Goal: Transaction & Acquisition: Purchase product/service

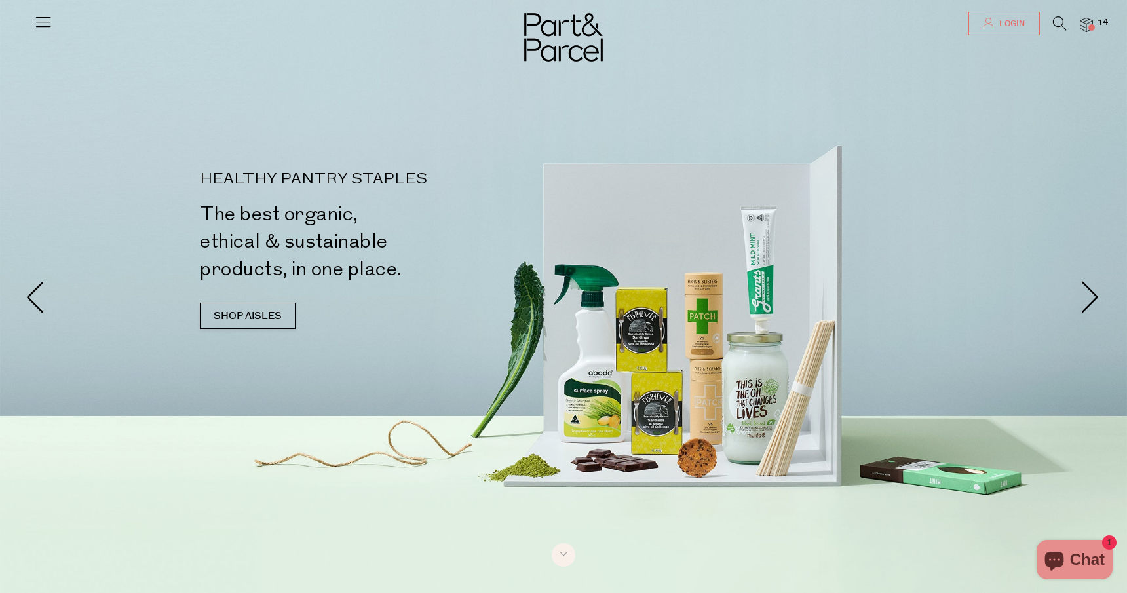
type input "[EMAIL_ADDRESS][DOMAIN_NAME]"
click at [1020, 22] on span "Login" at bounding box center [1010, 23] width 29 height 11
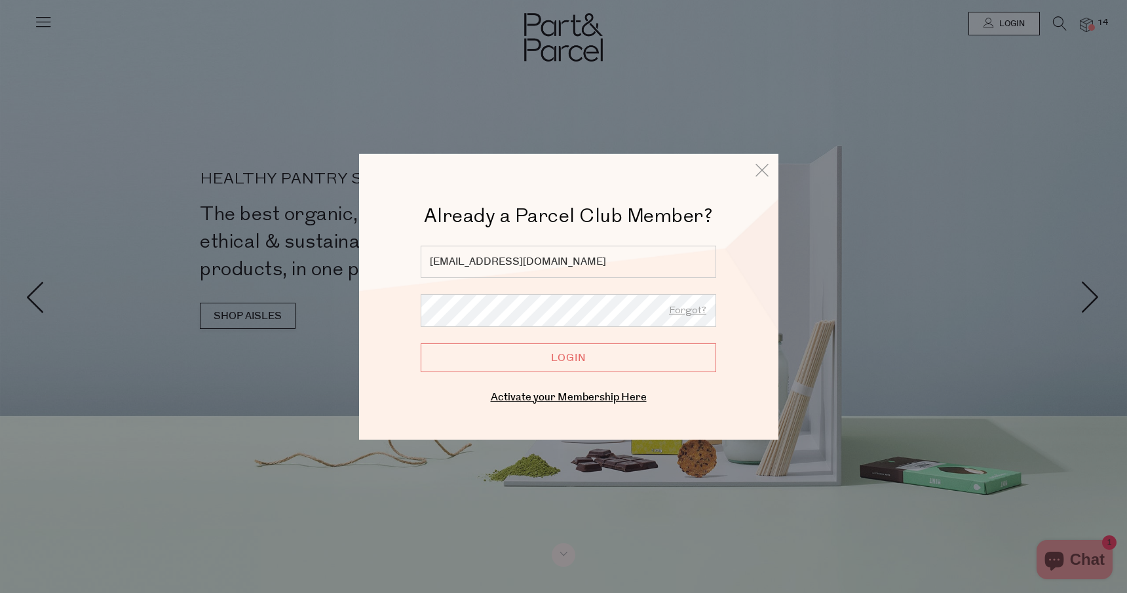
click at [569, 354] on input "Login" at bounding box center [569, 357] width 296 height 29
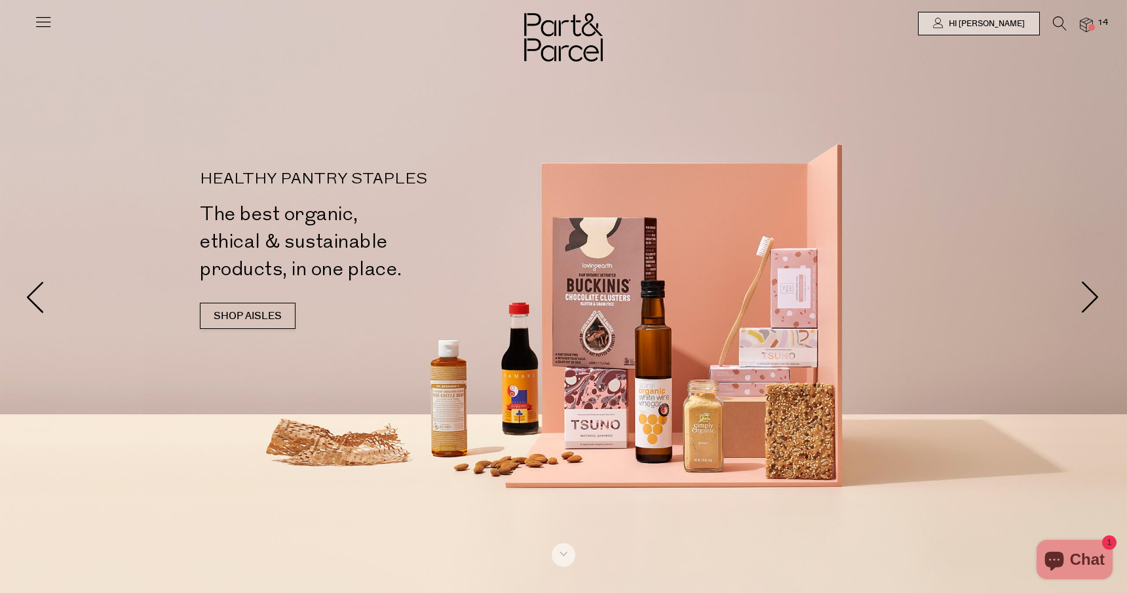
click at [44, 22] on icon at bounding box center [43, 21] width 18 height 18
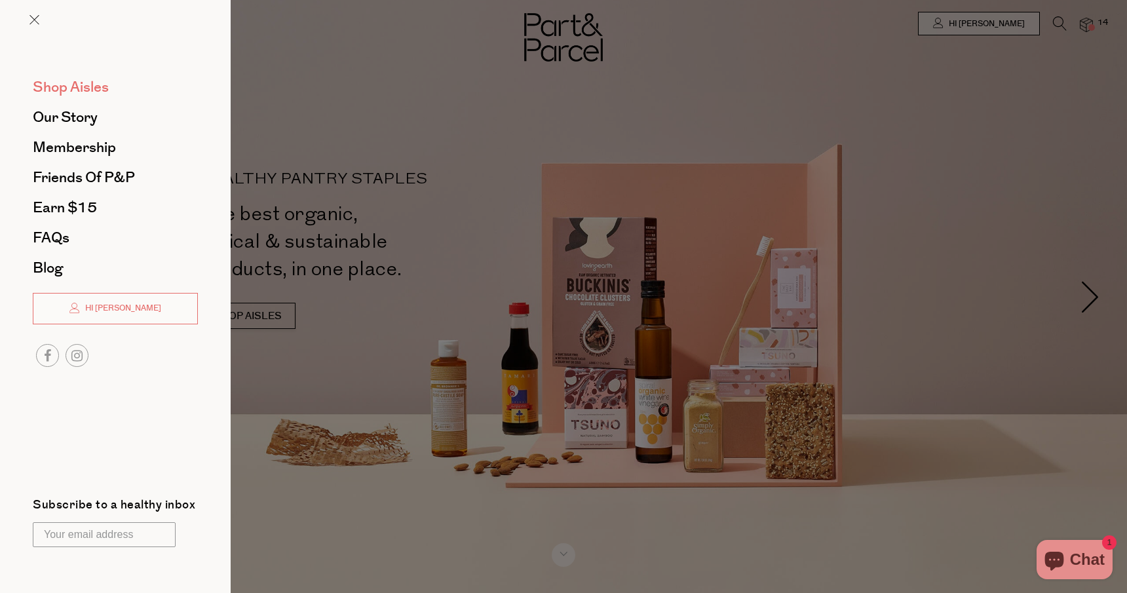
click at [68, 84] on span "Shop Aisles" at bounding box center [71, 87] width 76 height 21
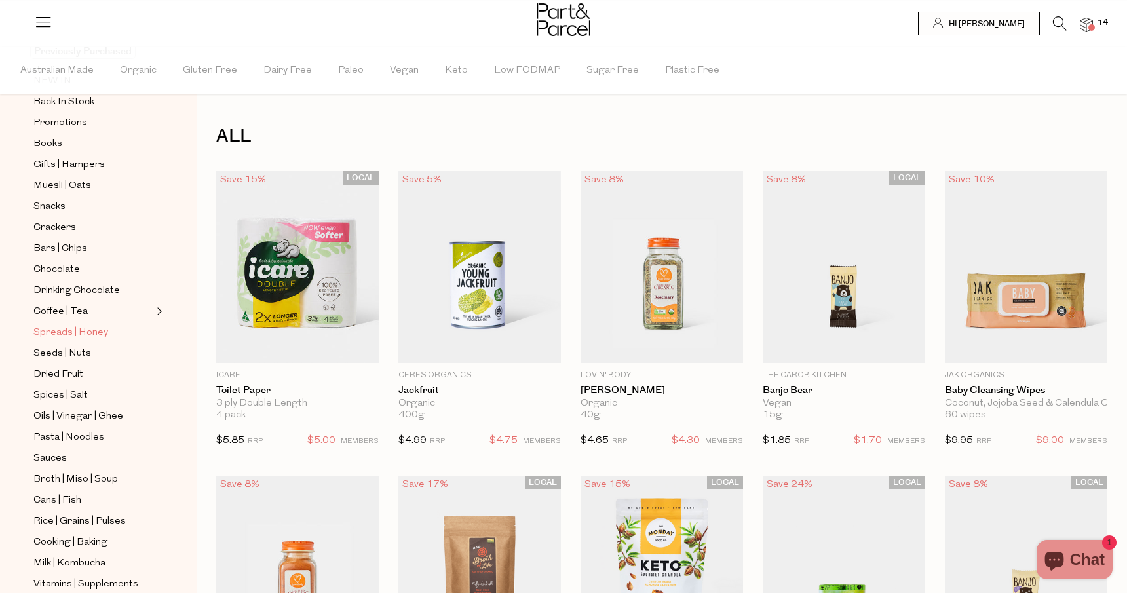
scroll to position [128, 0]
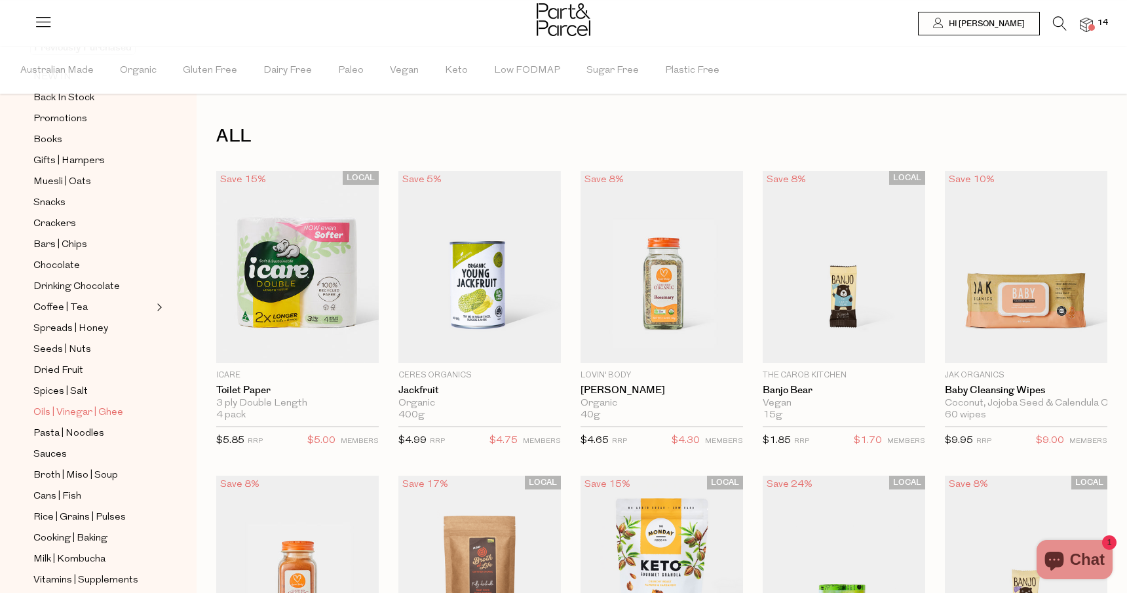
click at [49, 413] on span "Oils | Vinegar | Ghee" at bounding box center [78, 413] width 90 height 16
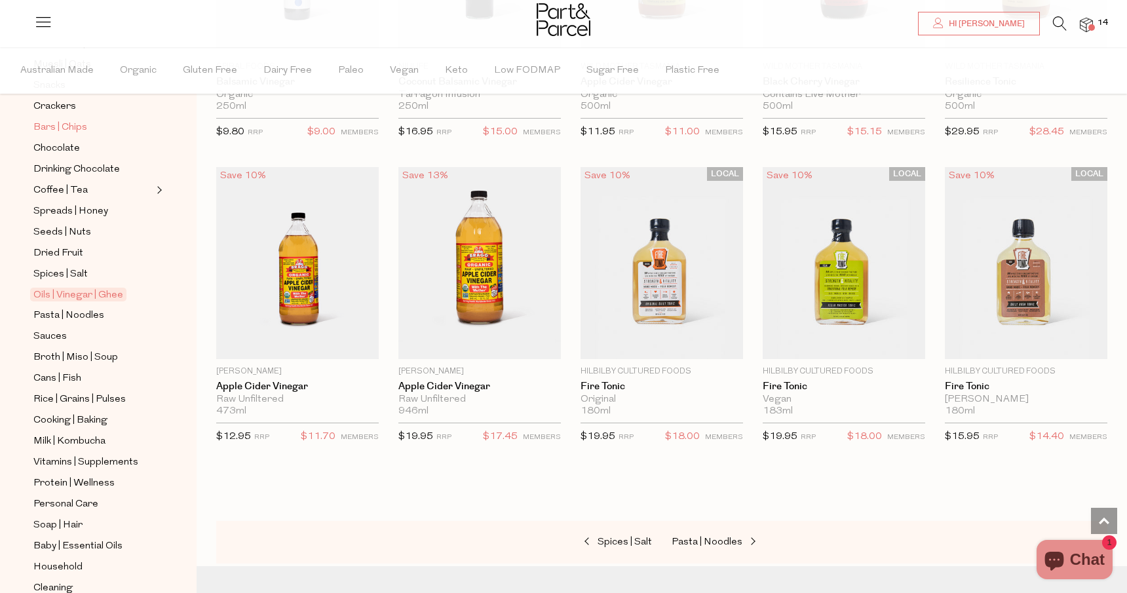
scroll to position [248, 0]
click at [87, 355] on span "Broth | Miso | Soup" at bounding box center [75, 355] width 85 height 16
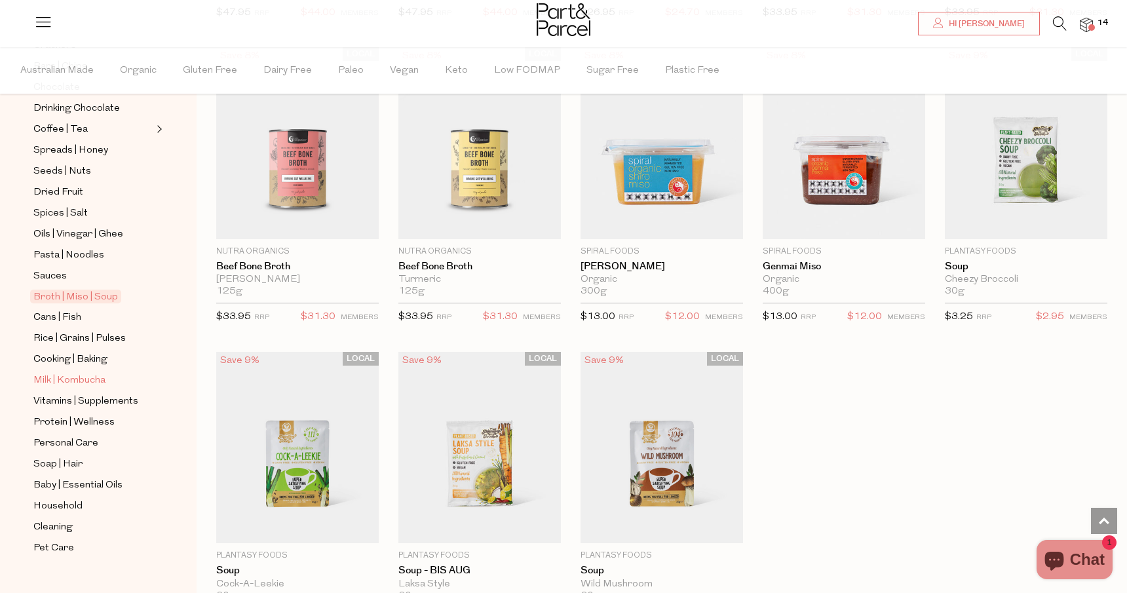
scroll to position [324, 0]
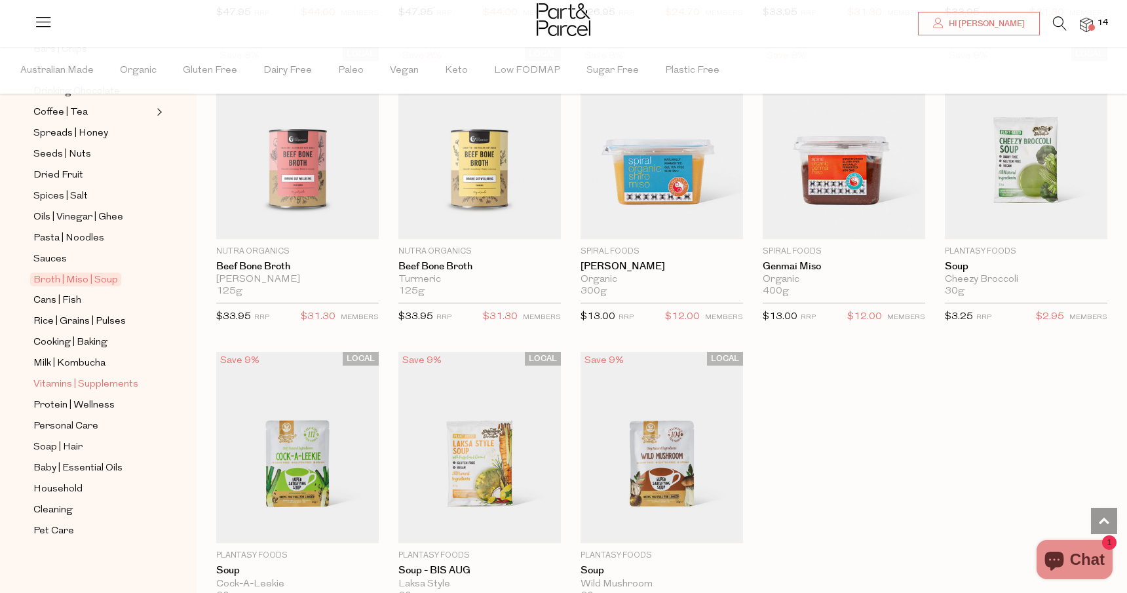
click at [103, 387] on span "Vitamins | Supplements" at bounding box center [85, 385] width 105 height 16
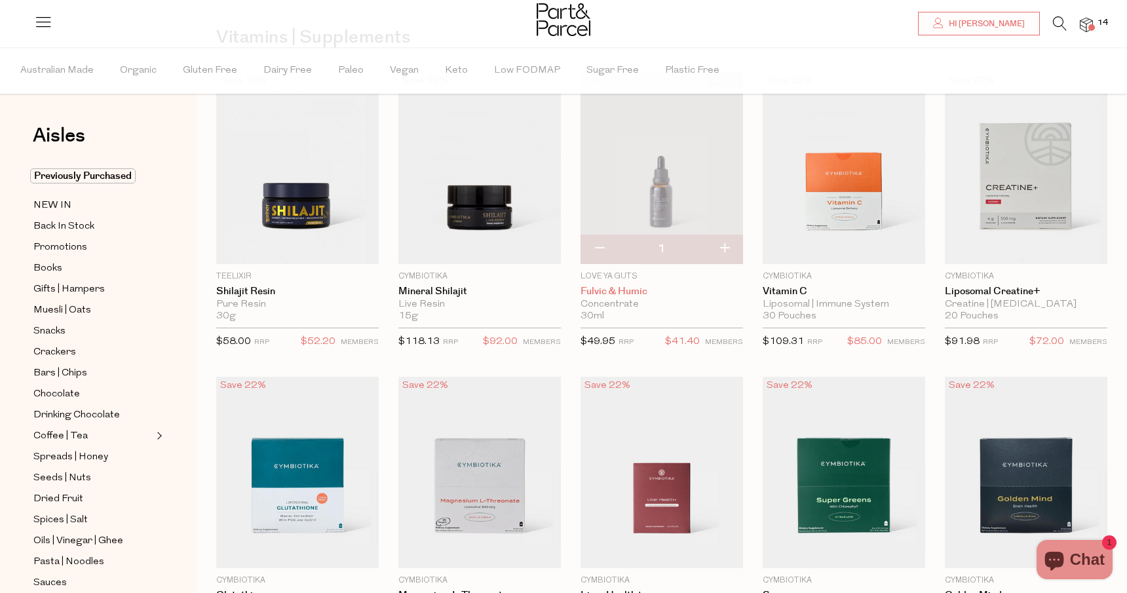
scroll to position [96, 0]
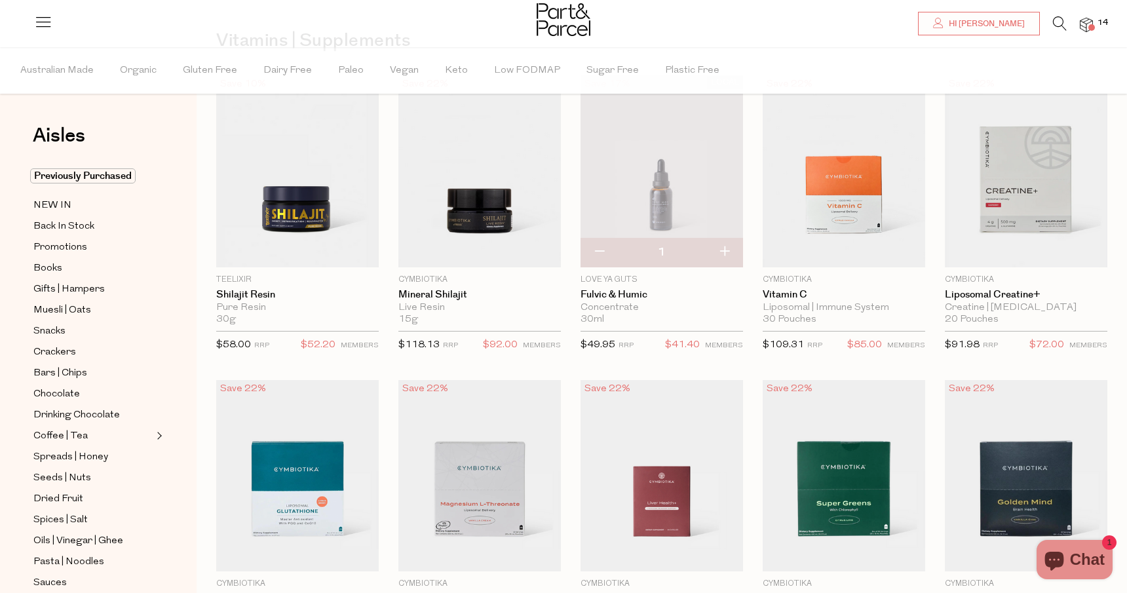
click at [651, 185] on img at bounding box center [662, 171] width 163 height 192
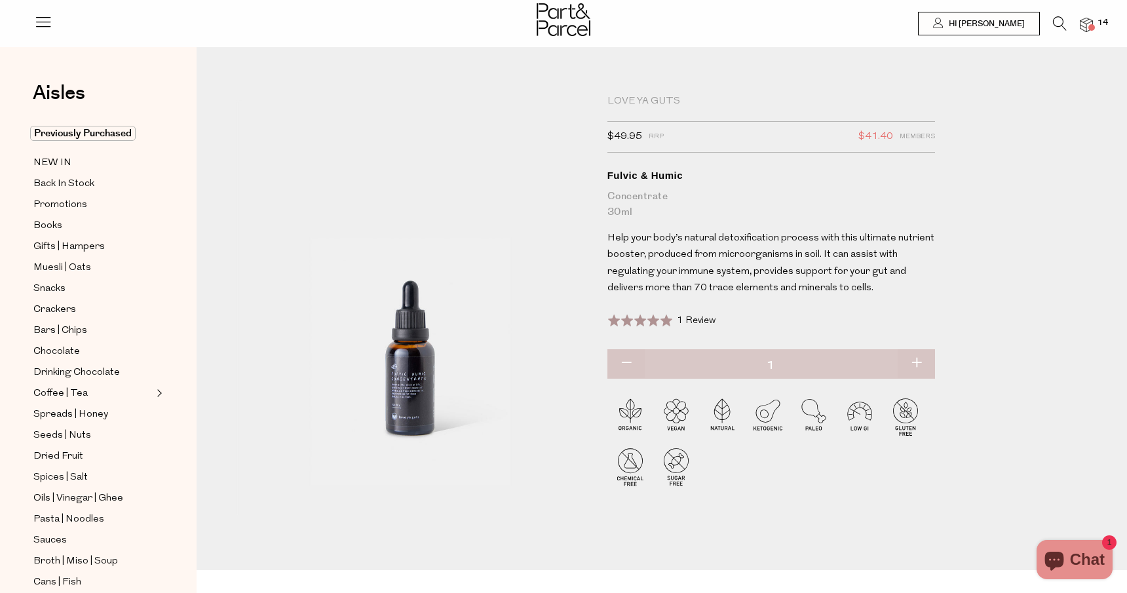
click at [919, 363] on button "button" at bounding box center [916, 363] width 37 height 29
type input "2"
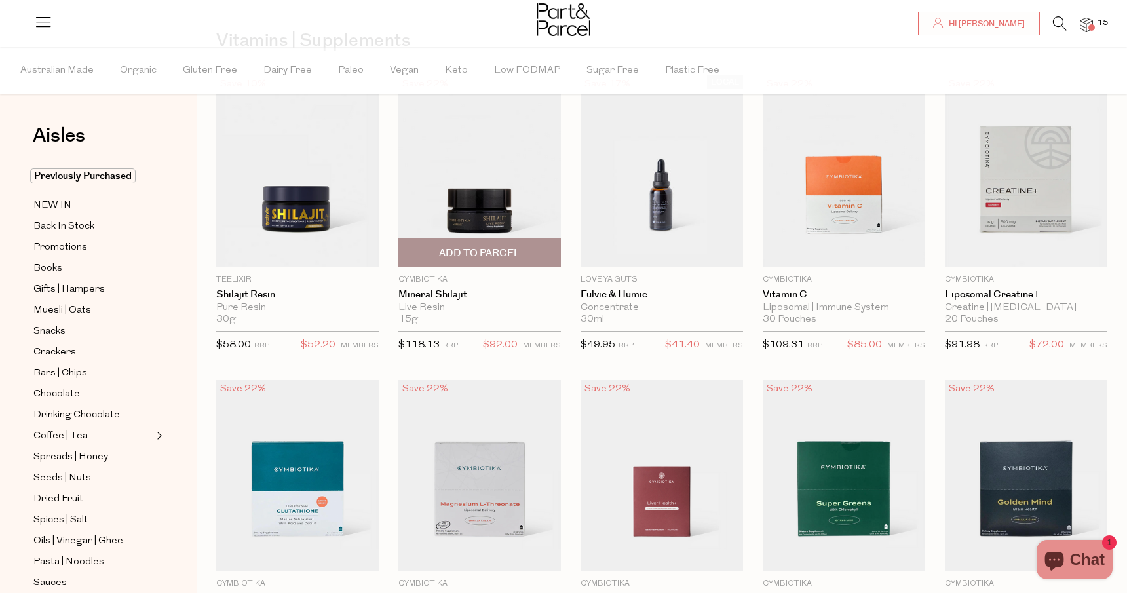
type input "2"
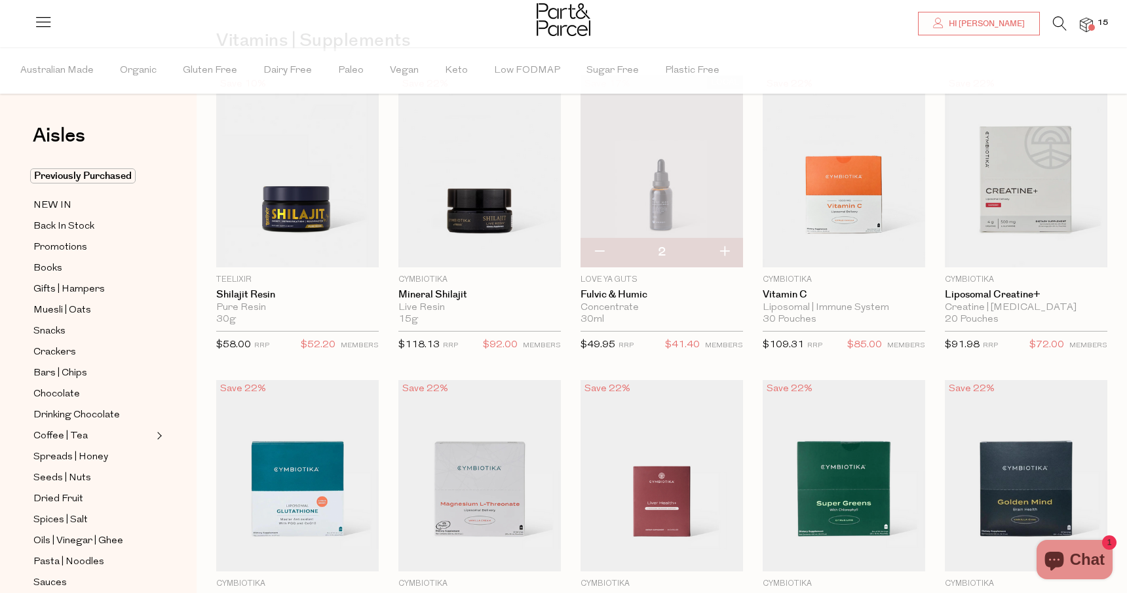
click at [600, 254] on button "button" at bounding box center [599, 252] width 37 height 29
type input "1"
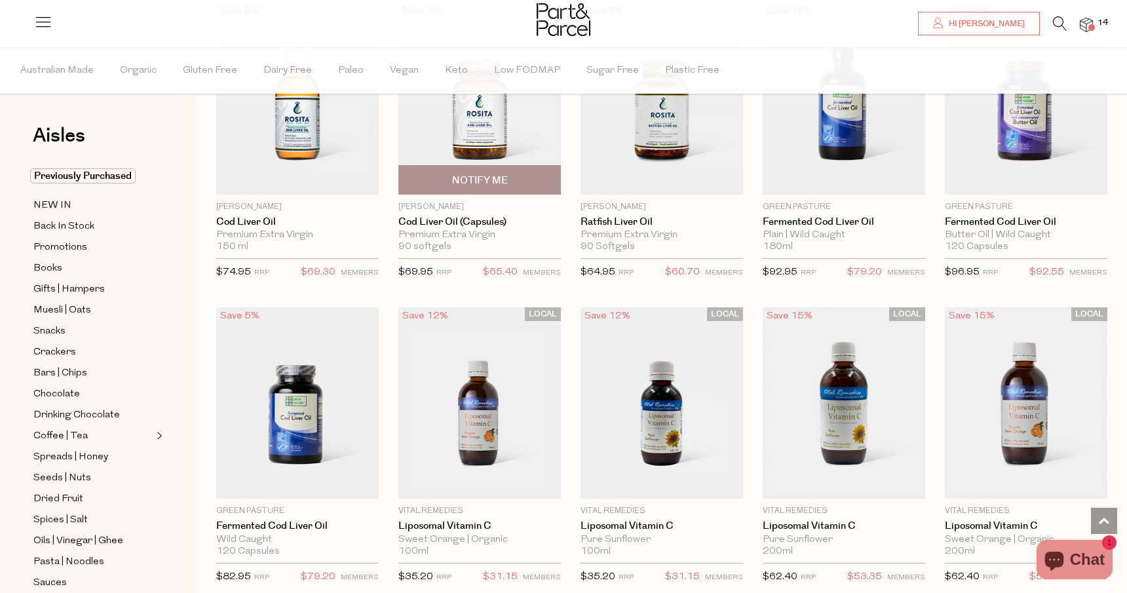
scroll to position [2606, 0]
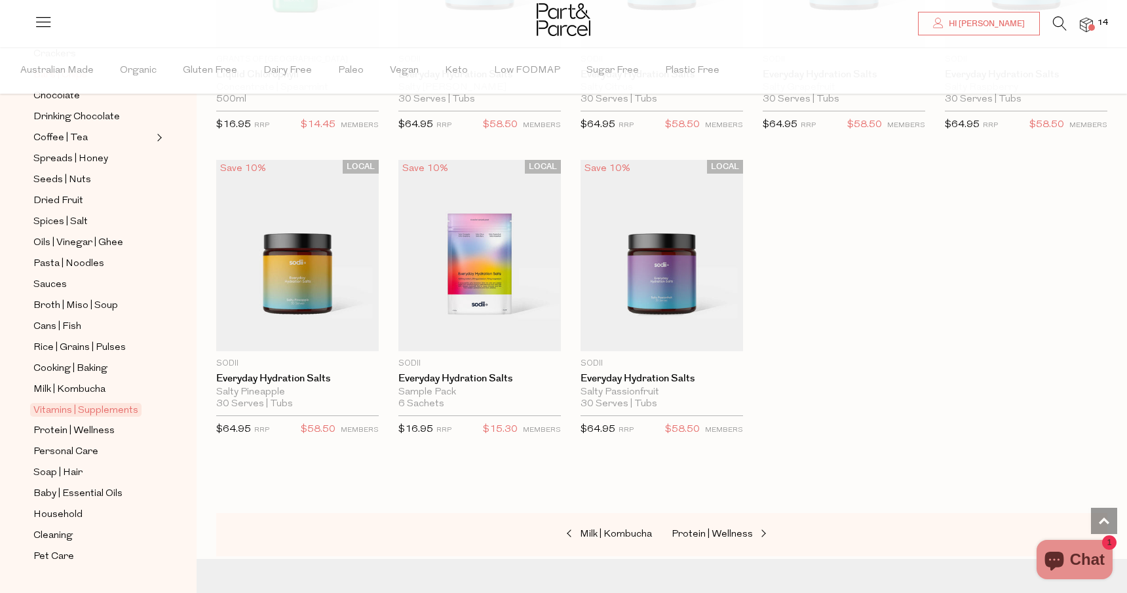
scroll to position [327, 0]
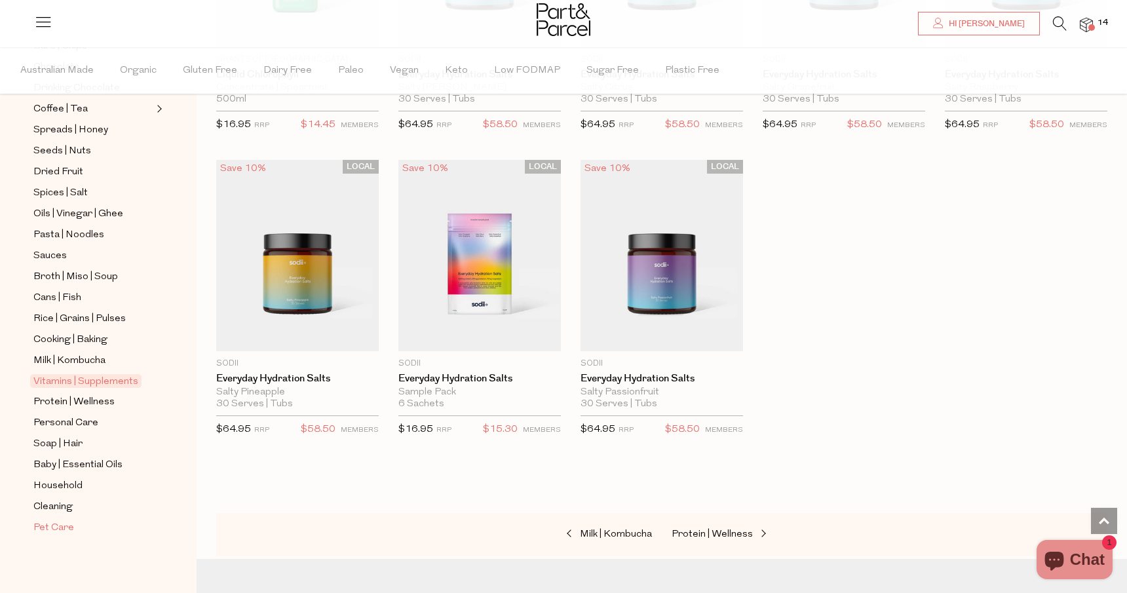
click at [38, 526] on span "Pet Care" at bounding box center [53, 528] width 41 height 16
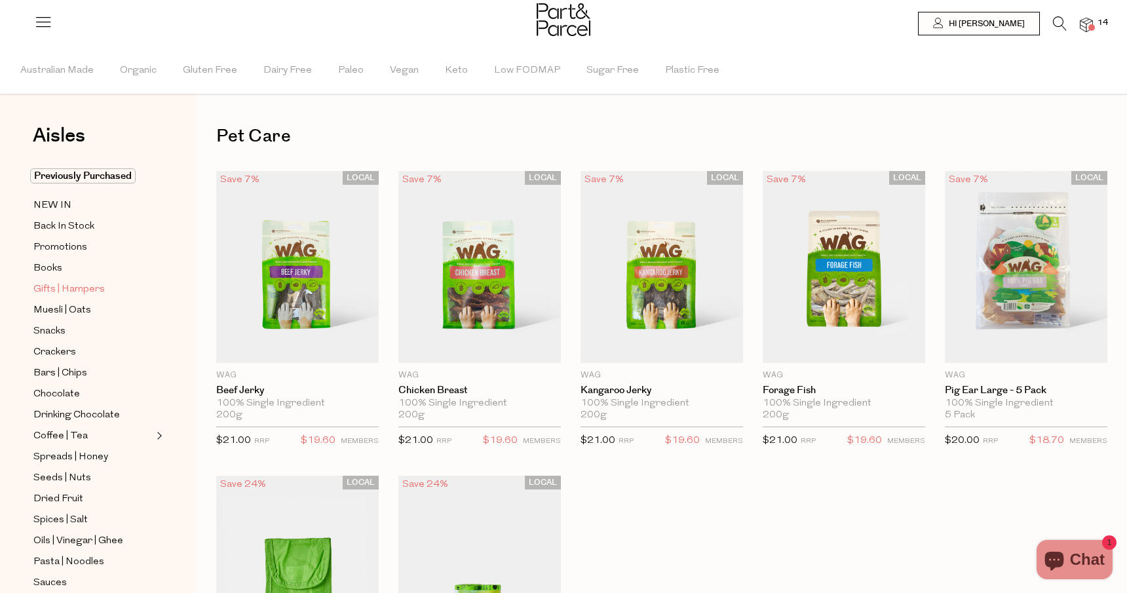
click at [83, 290] on span "Gifts | Hampers" at bounding box center [68, 290] width 71 height 16
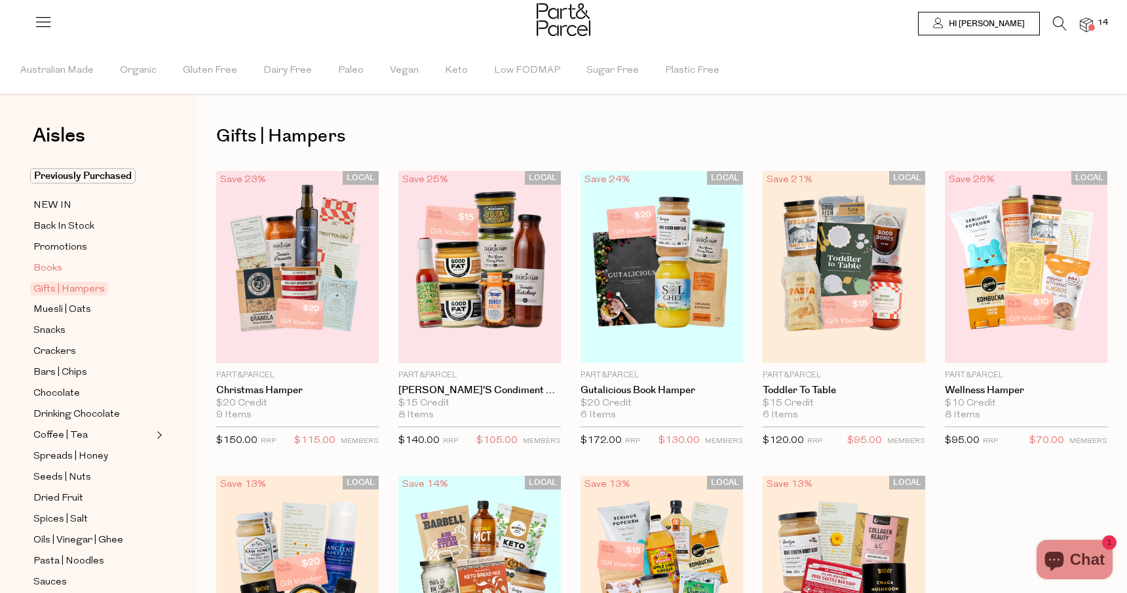
click at [45, 269] on span "Books" at bounding box center [47, 269] width 29 height 16
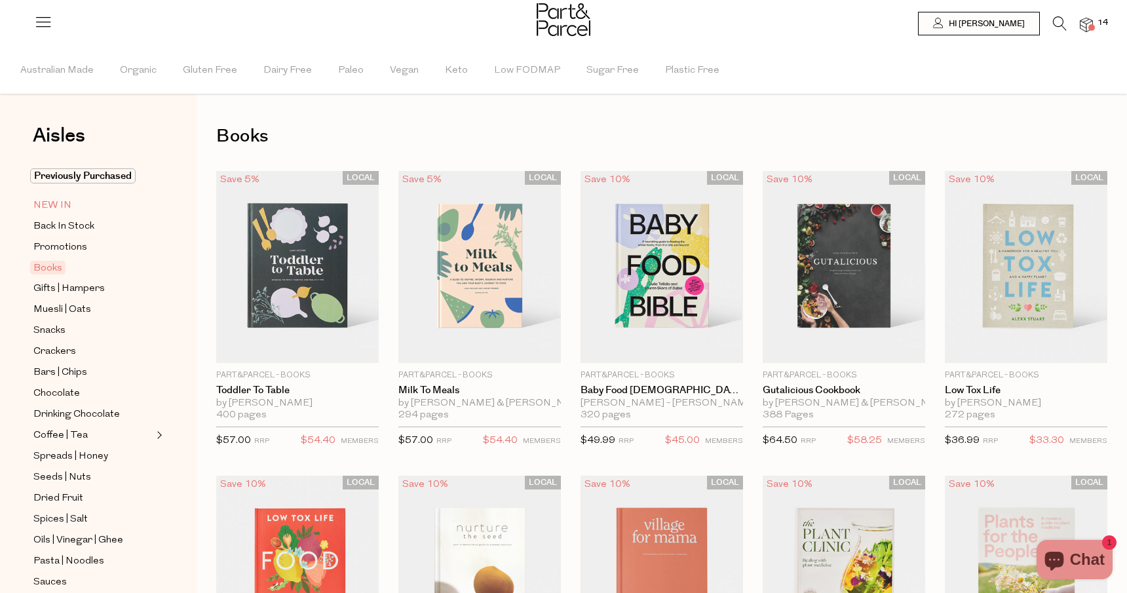
click at [54, 206] on span "NEW IN" at bounding box center [52, 206] width 38 height 16
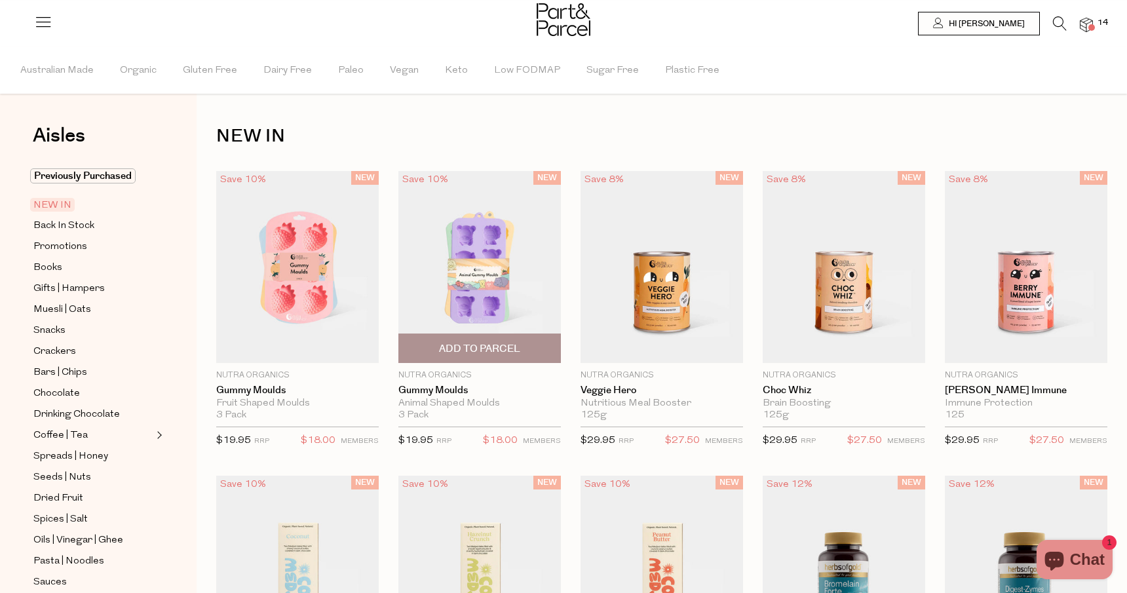
click at [504, 277] on img at bounding box center [479, 267] width 163 height 192
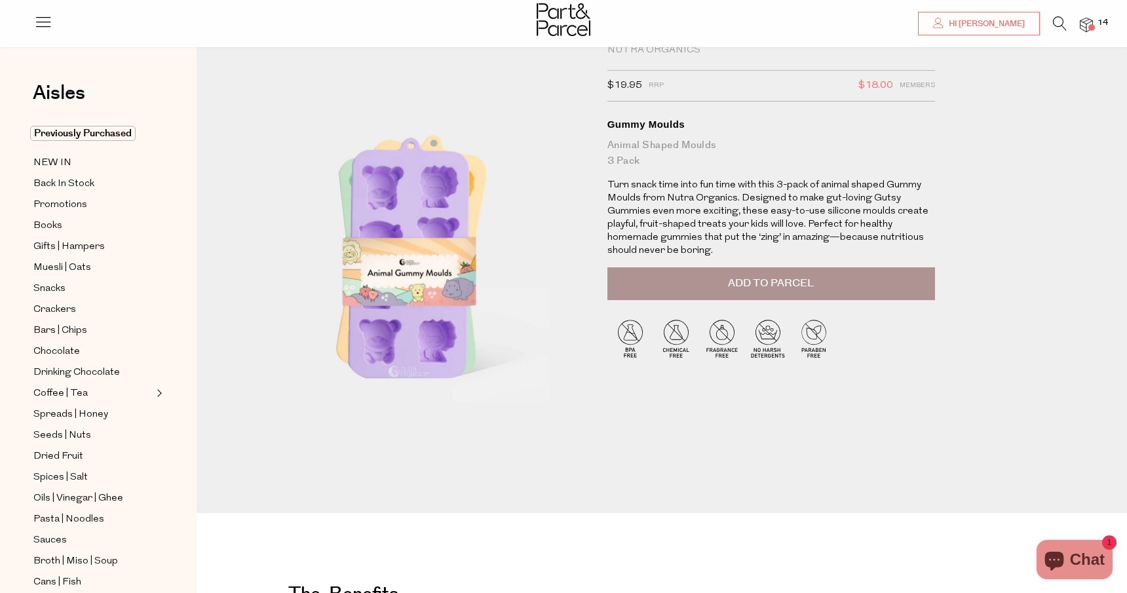
scroll to position [29, 0]
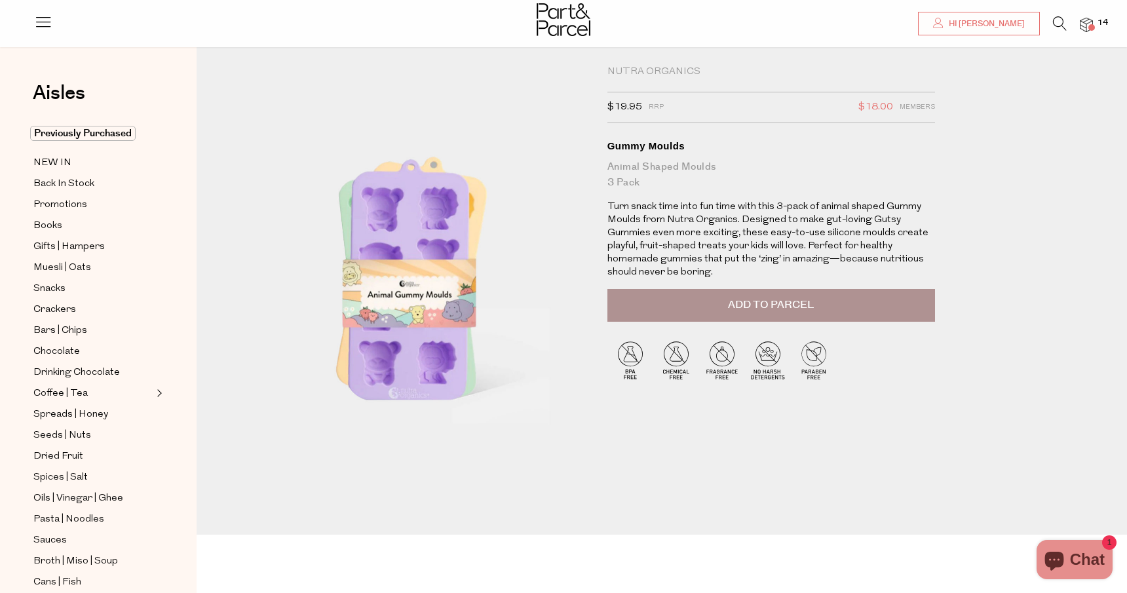
click at [648, 301] on button "Add to Parcel" at bounding box center [771, 305] width 328 height 33
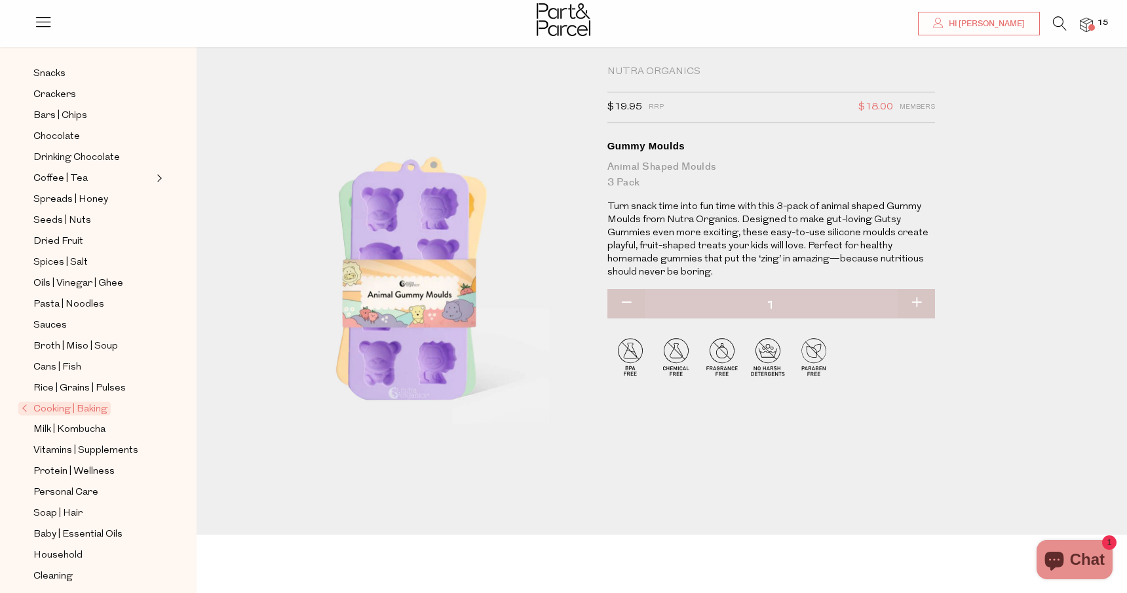
scroll to position [216, 0]
click at [48, 491] on span "Personal Care" at bounding box center [65, 492] width 65 height 16
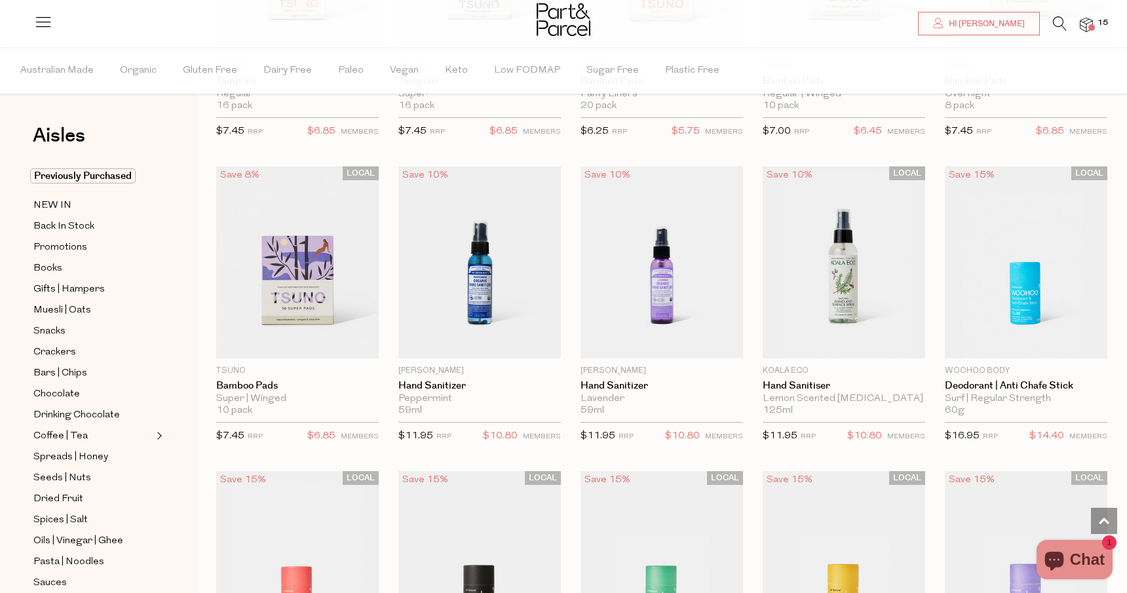
scroll to position [2441, 0]
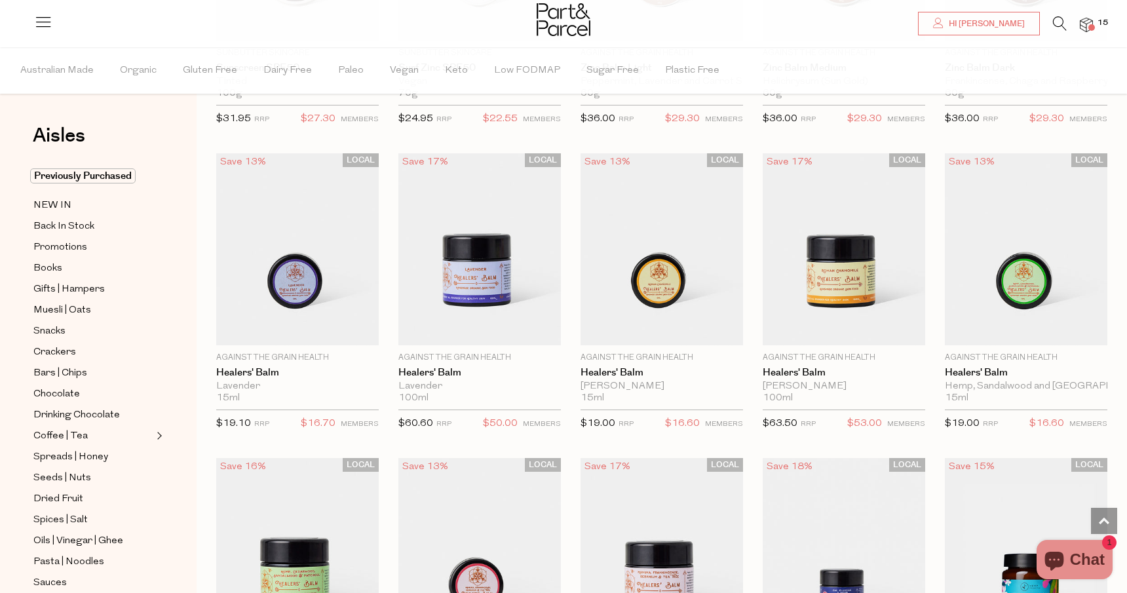
scroll to position [3673, 0]
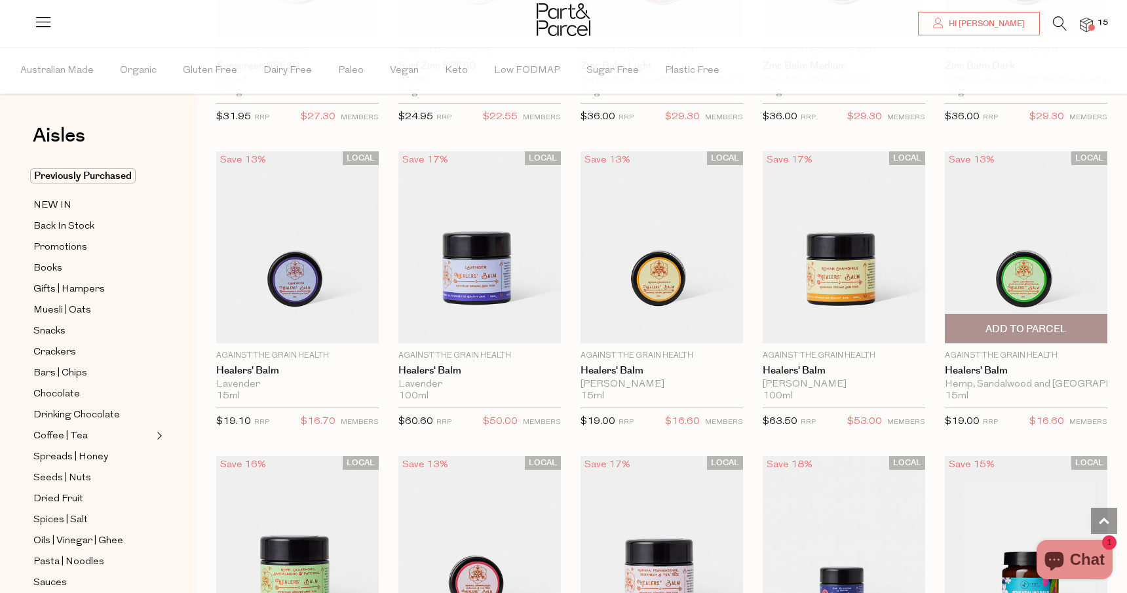
click at [1016, 273] on img at bounding box center [1026, 247] width 163 height 192
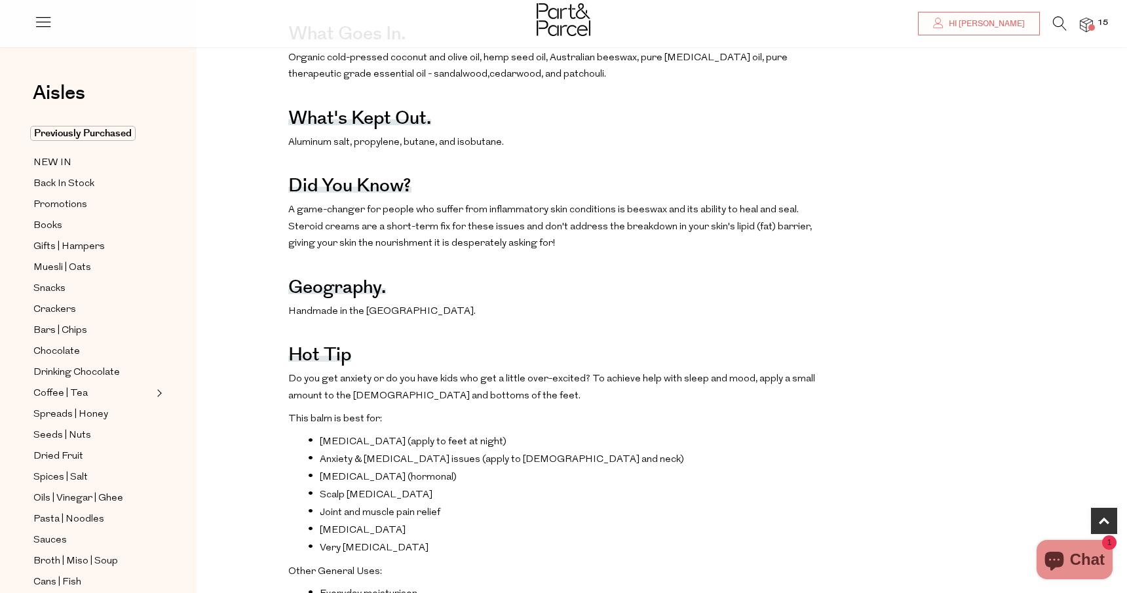
scroll to position [774, 0]
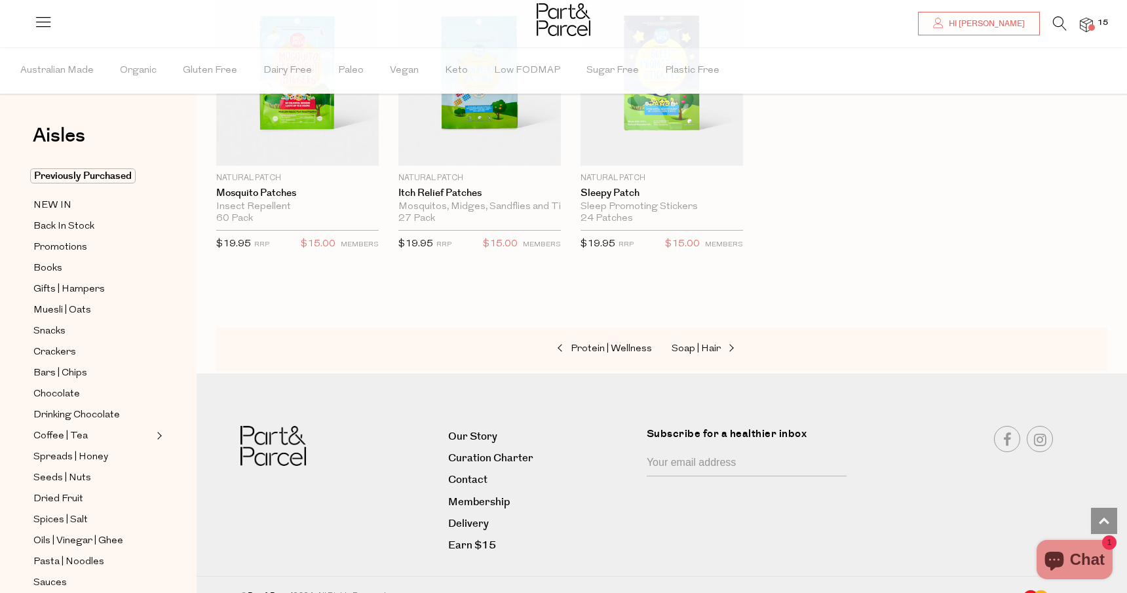
scroll to position [2024, 0]
click at [59, 497] on span "Dried Fruit" at bounding box center [58, 499] width 50 height 16
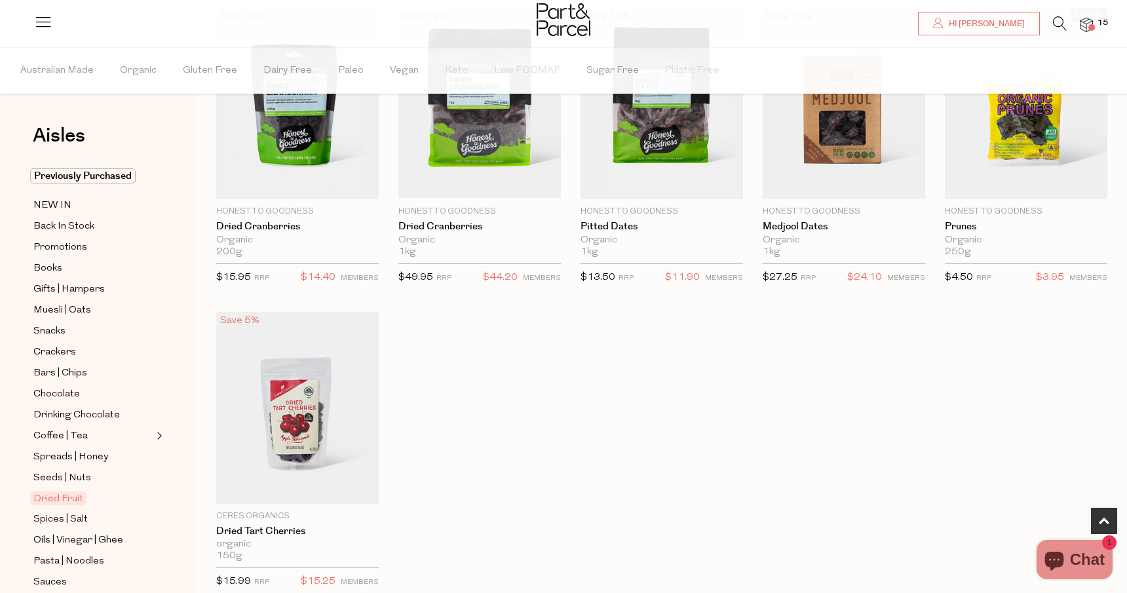
scroll to position [471, 0]
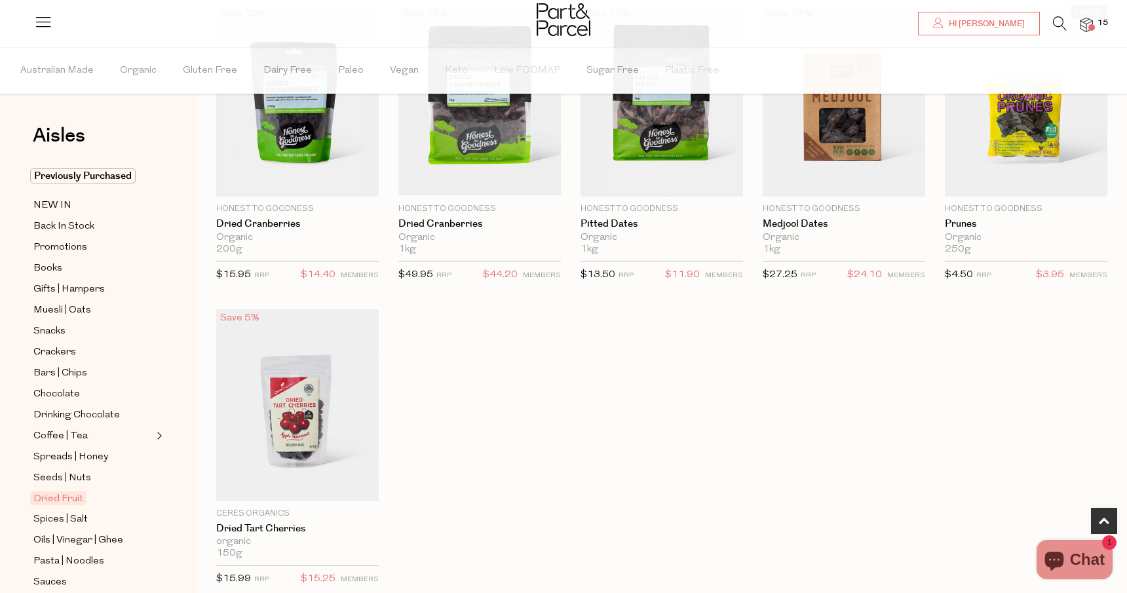
click at [1087, 24] on img at bounding box center [1086, 25] width 13 height 15
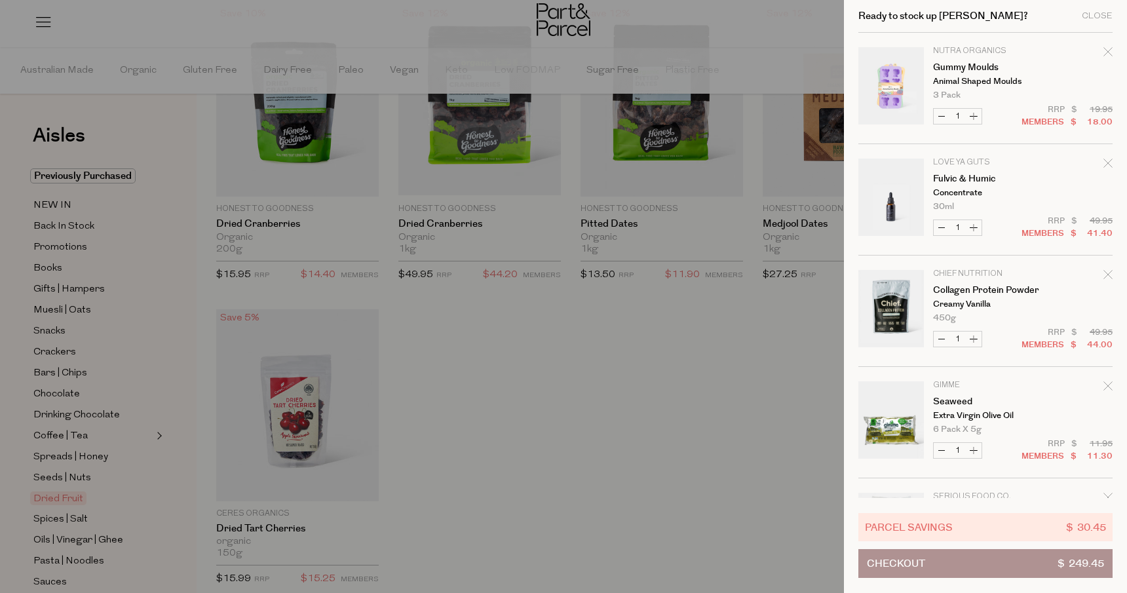
click at [898, 561] on span "Checkout" at bounding box center [896, 564] width 58 height 28
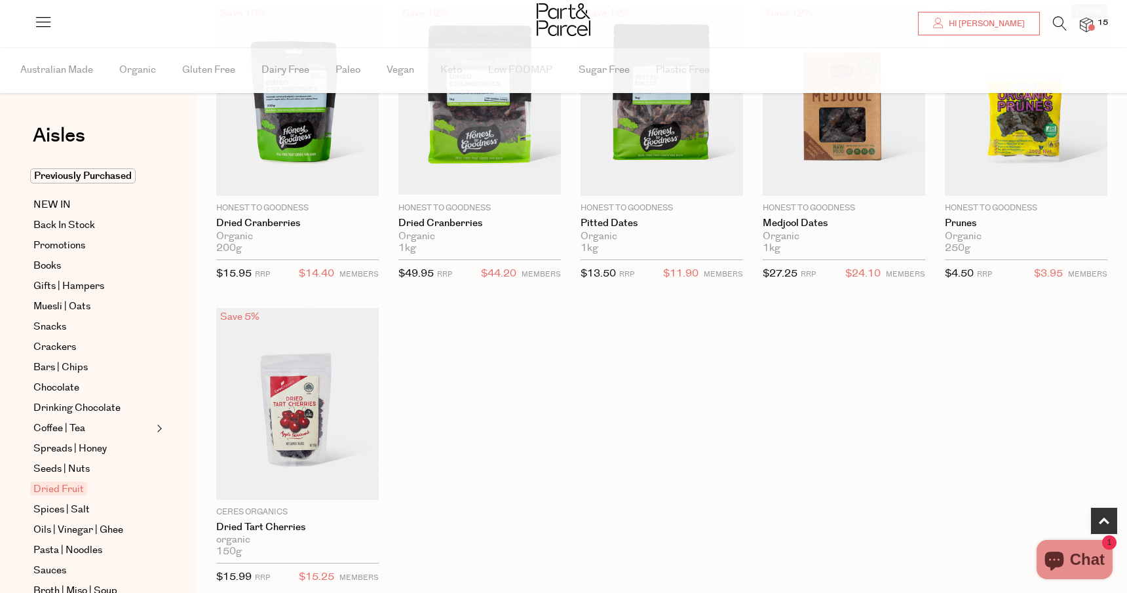
scroll to position [471, 0]
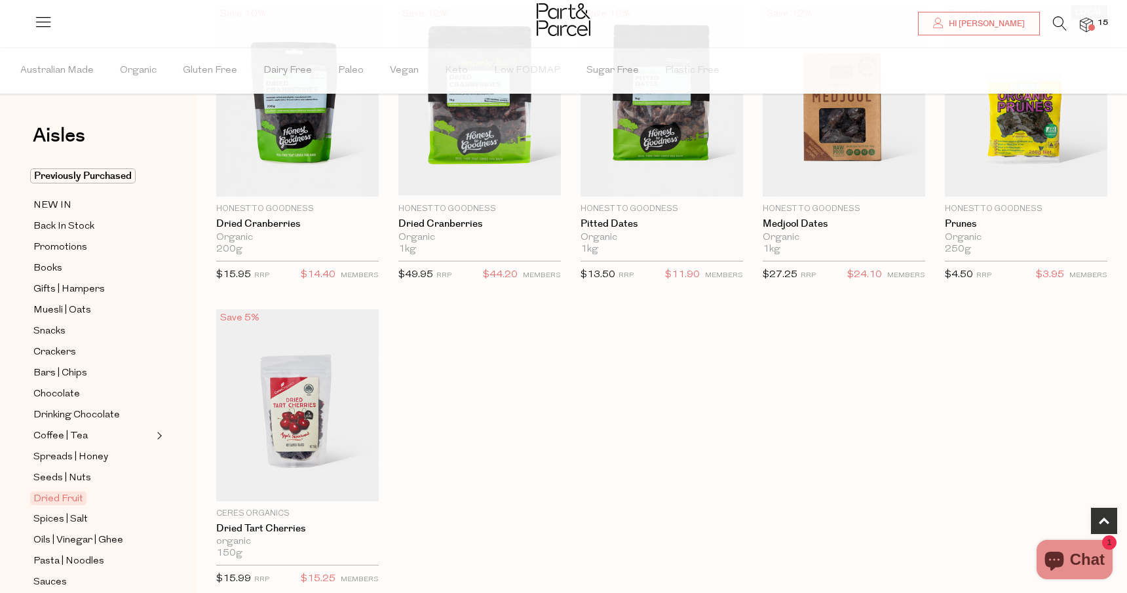
click at [1090, 24] on span at bounding box center [1092, 27] width 7 height 7
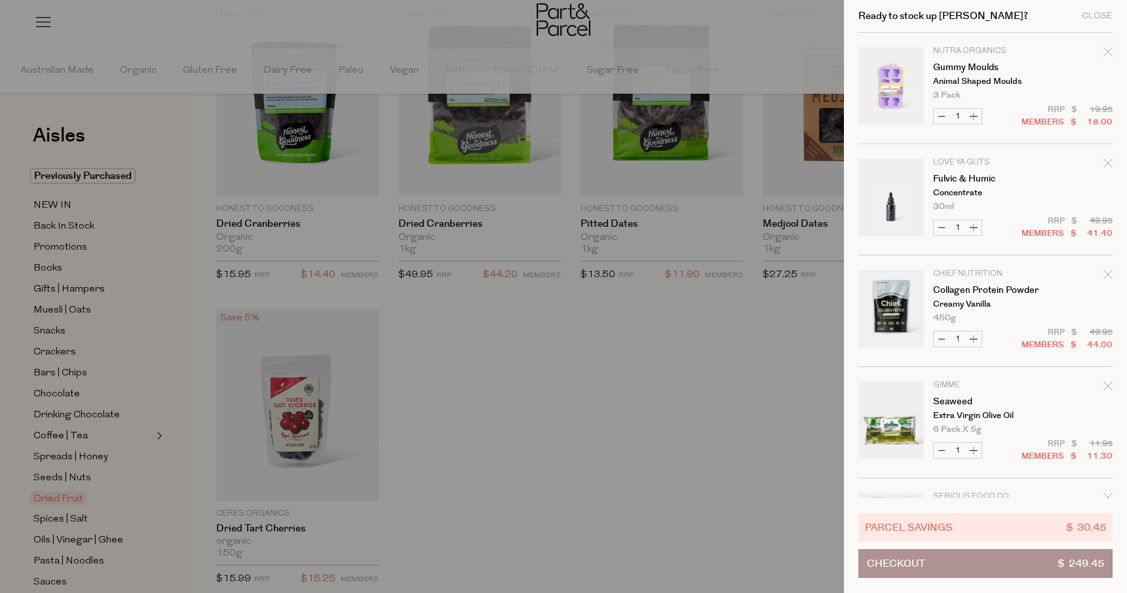
click at [942, 338] on button "Decrease Collagen Protein Powder" at bounding box center [942, 339] width 16 height 15
type input "0"
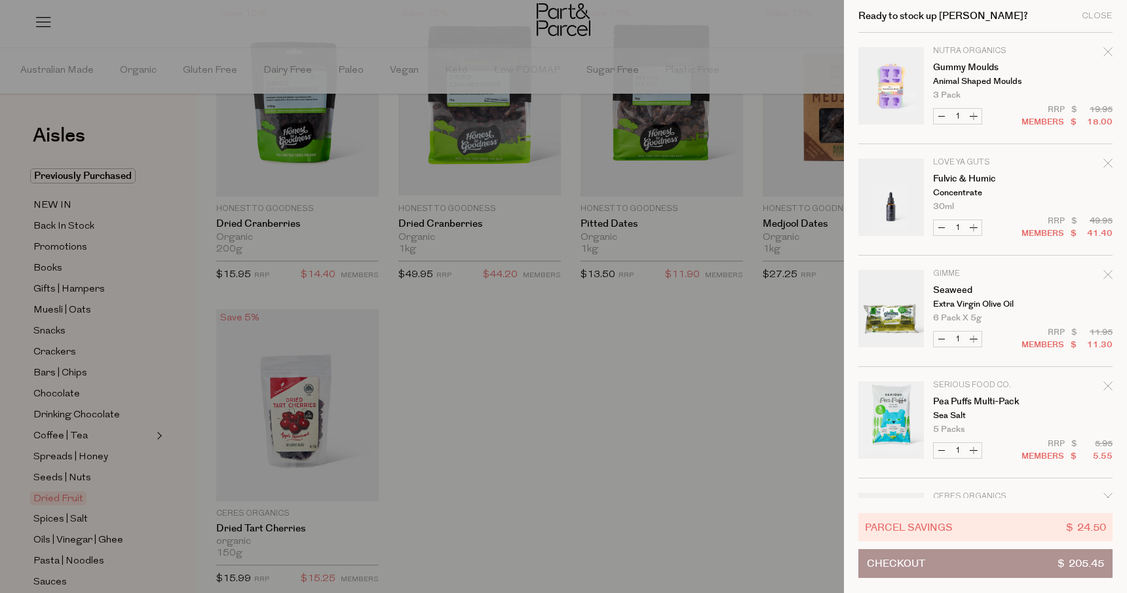
click at [974, 337] on button "Increase Seaweed" at bounding box center [974, 339] width 16 height 15
type input "2"
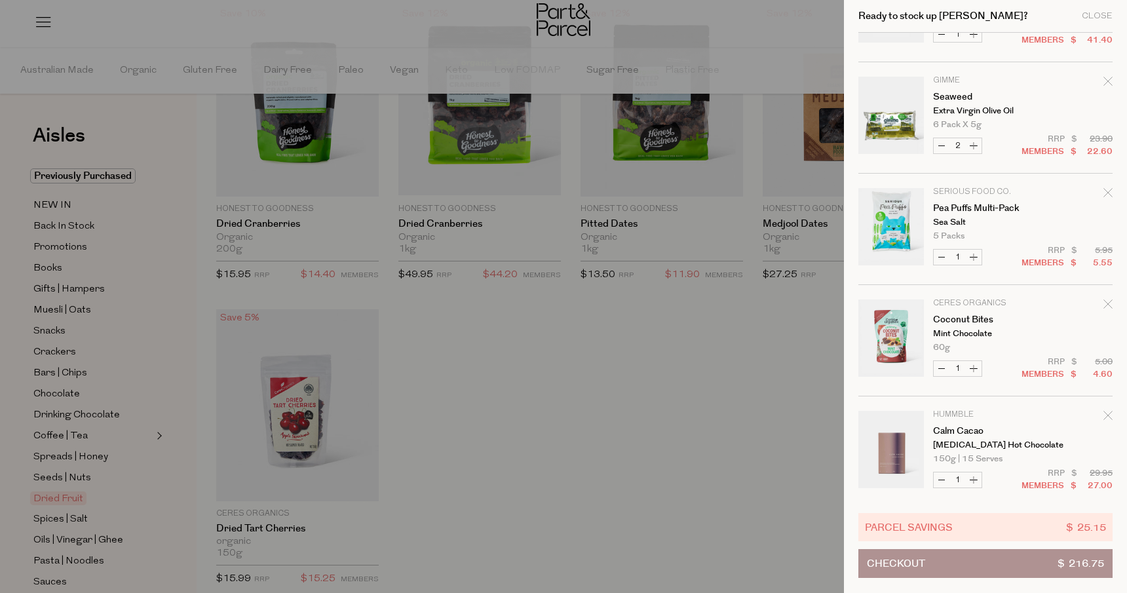
scroll to position [212, 0]
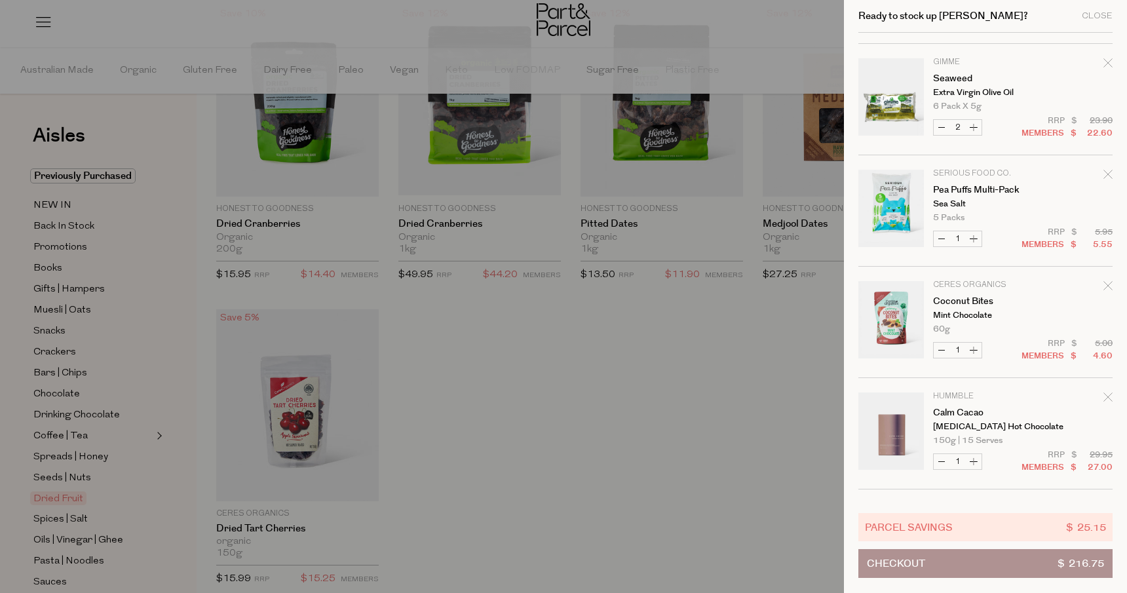
click at [940, 239] on button "Decrease Pea Puffs Multi-Pack" at bounding box center [942, 238] width 16 height 15
type input "0"
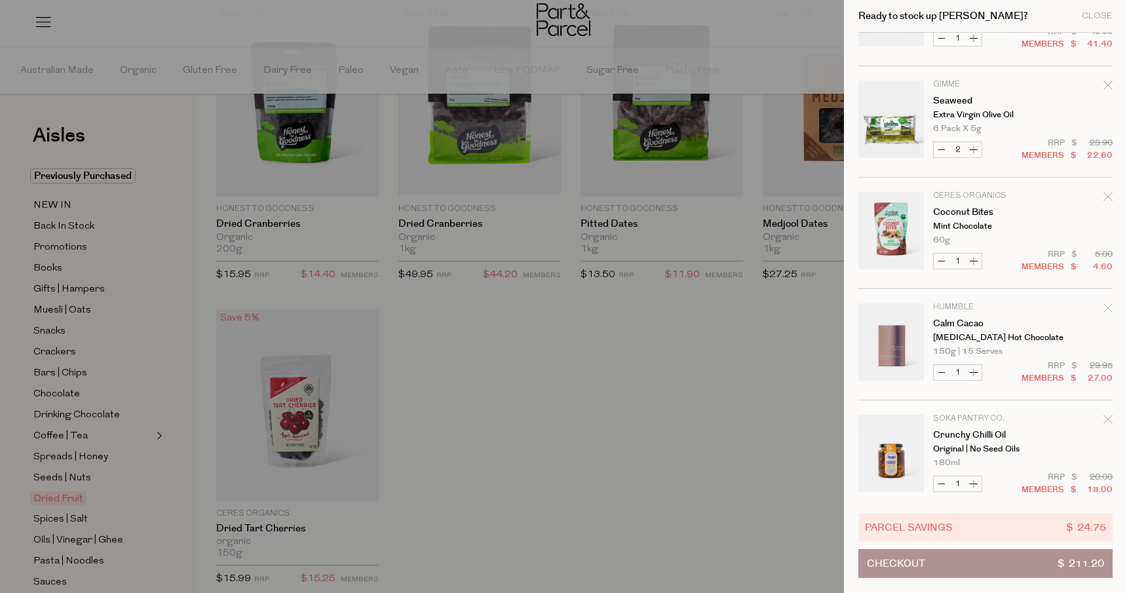
scroll to position [0, 0]
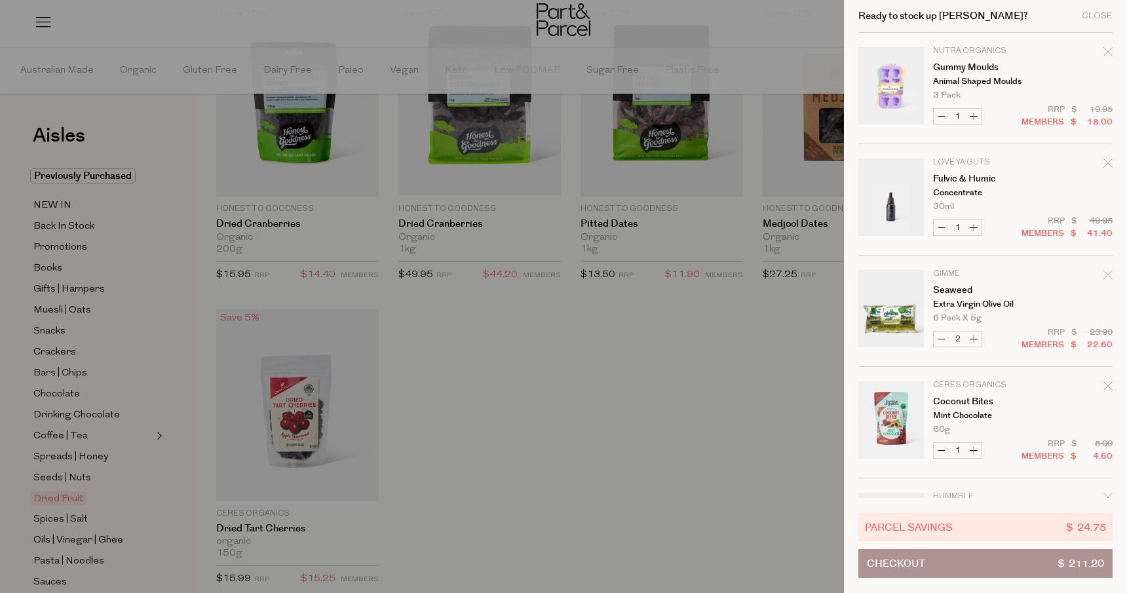
click at [915, 564] on span "Checkout" at bounding box center [896, 564] width 58 height 28
